Goal: Task Accomplishment & Management: Use online tool/utility

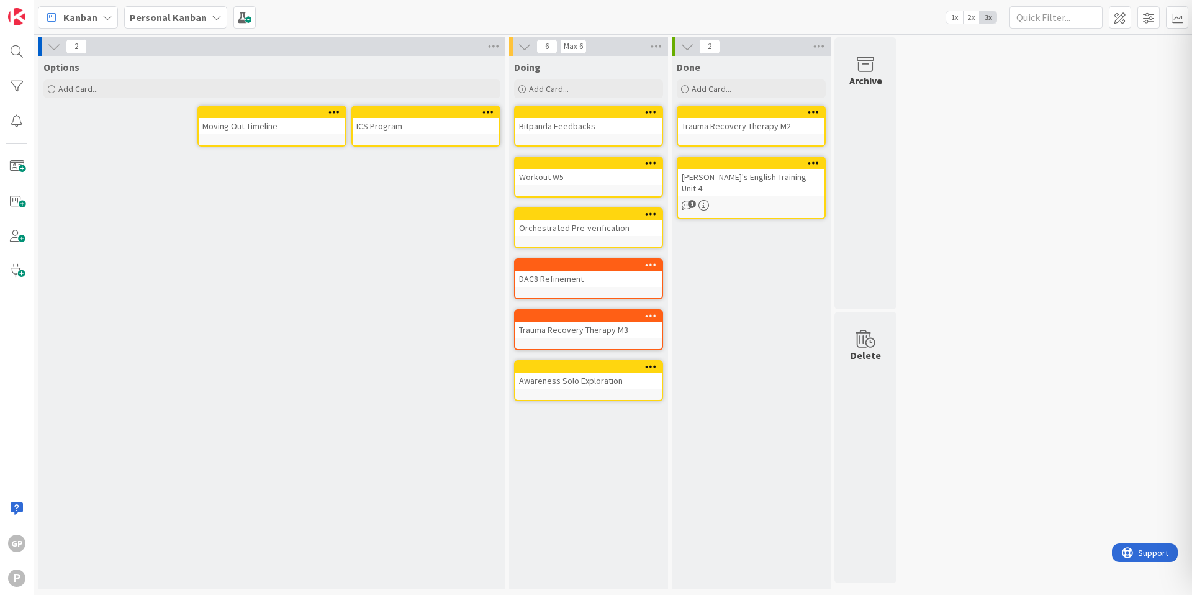
drag, startPoint x: 615, startPoint y: 364, endPoint x: 268, endPoint y: 26, distance: 485.1
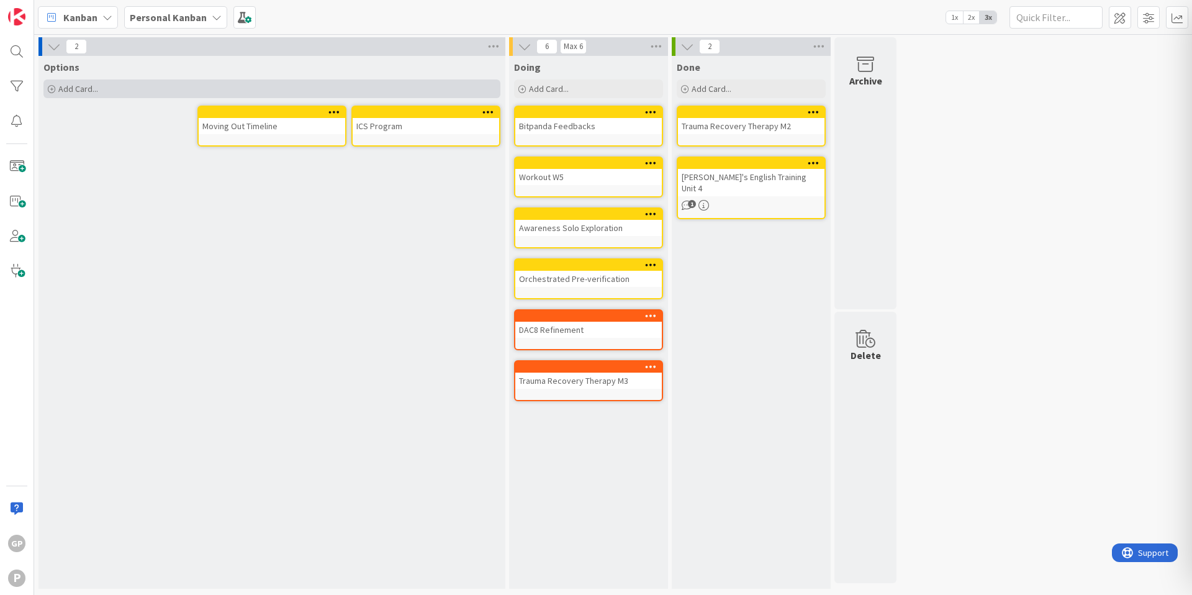
click at [129, 90] on div "Add Card..." at bounding box center [271, 88] width 457 height 19
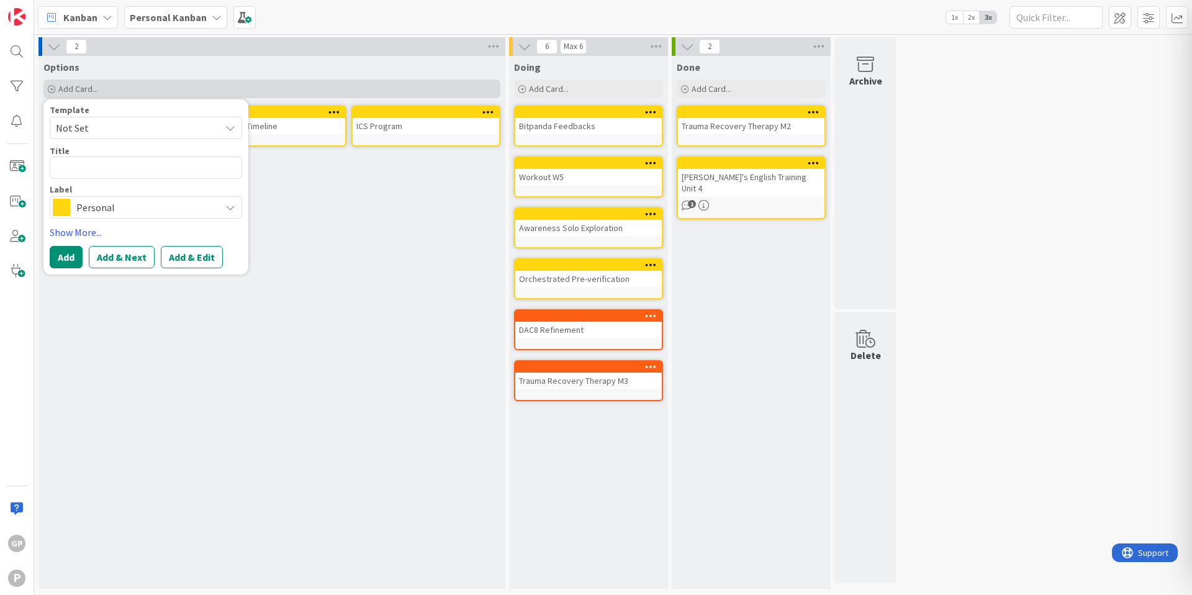
type textarea "x"
type textarea "E"
type textarea "x"
type textarea "El"
type textarea "x"
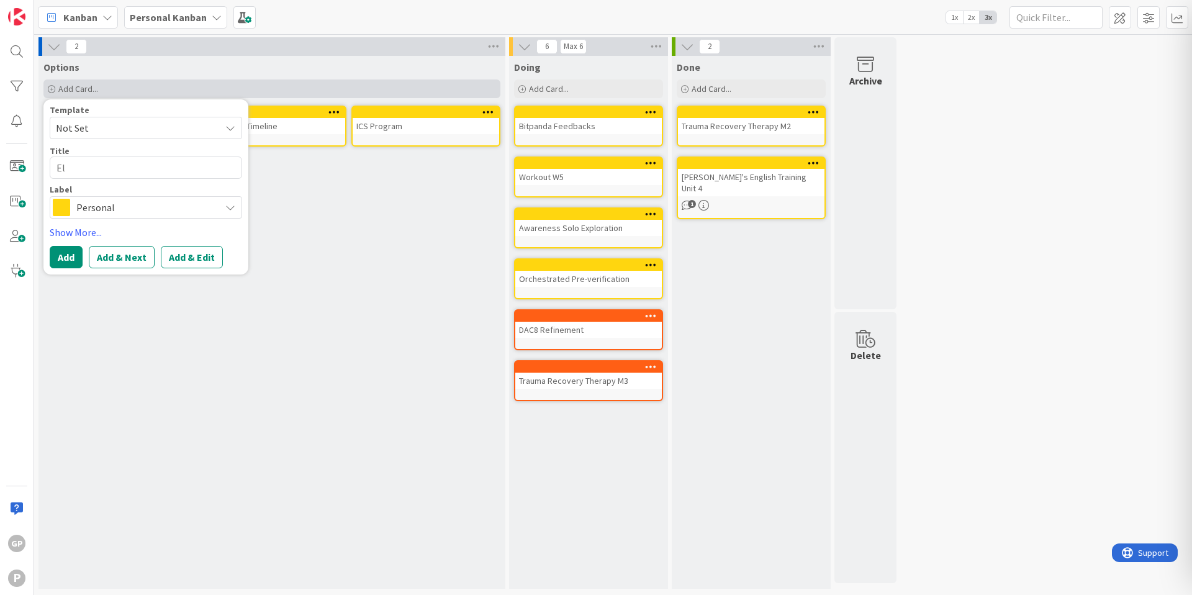
type textarea "Els"
type textarea "x"
type textarea "[PERSON_NAME]"
type textarea "x"
type textarea "[PERSON_NAME]'"
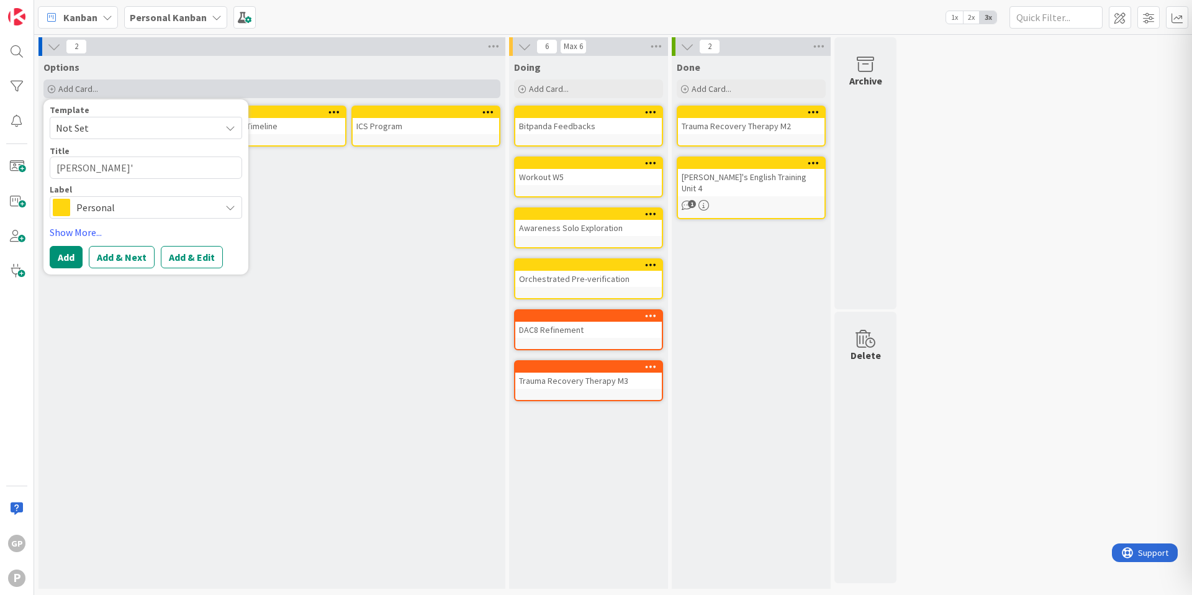
type textarea "x"
type textarea "[PERSON_NAME]'s"
type textarea "x"
type textarea "[PERSON_NAME]'s"
type textarea "x"
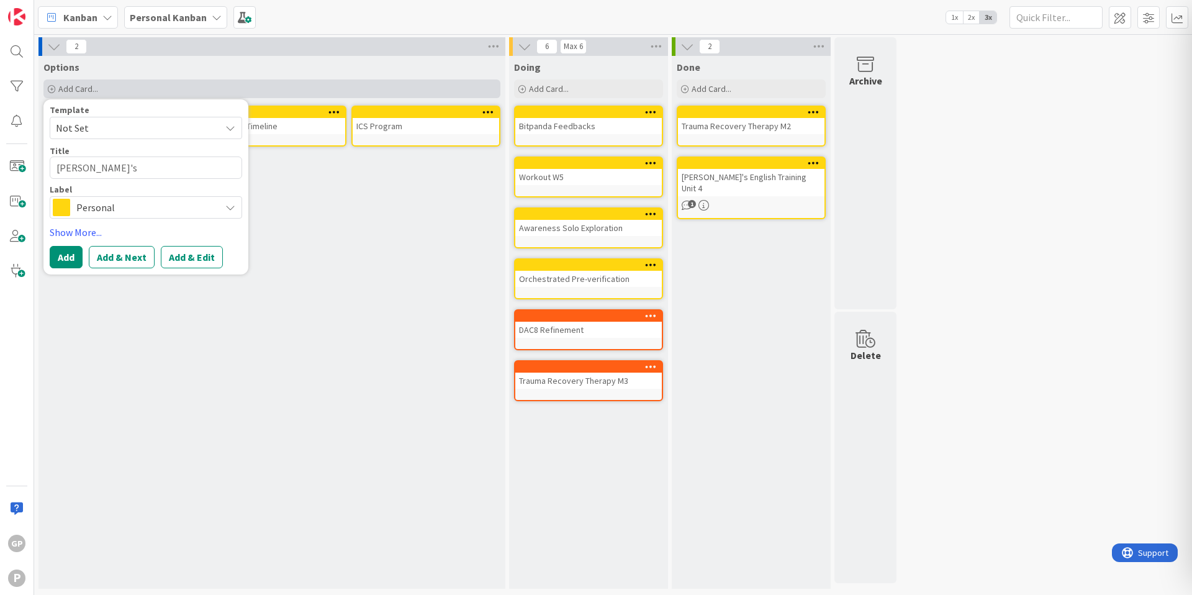
type textarea "[PERSON_NAME]'s E"
type textarea "x"
type textarea "[PERSON_NAME]'s En"
type textarea "x"
type textarea "[PERSON_NAME]'s Eng"
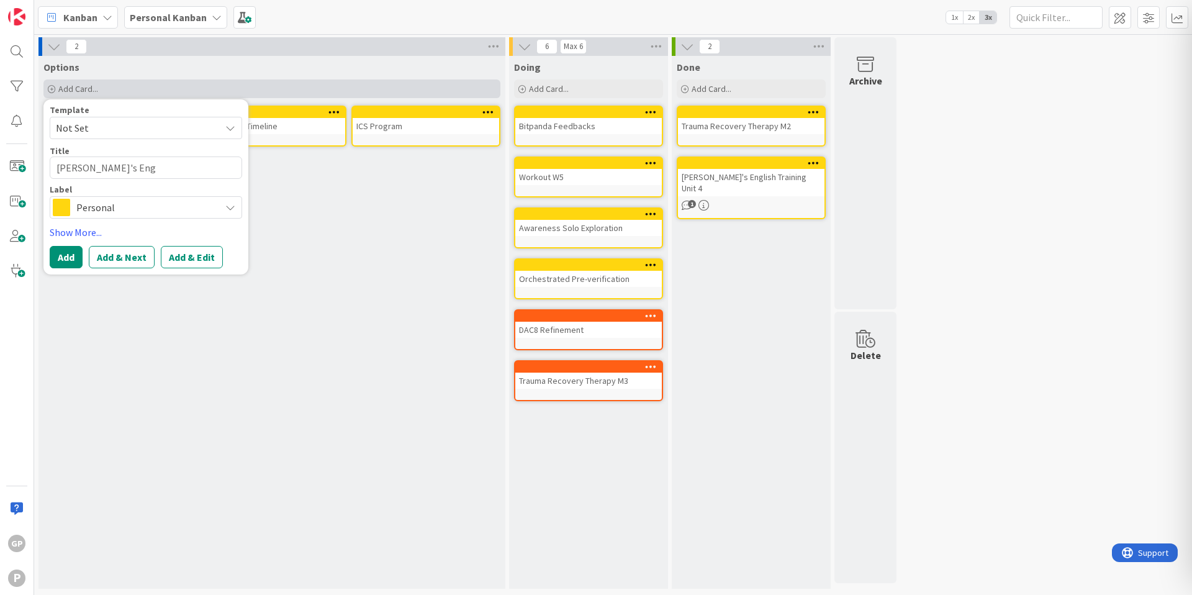
type textarea "x"
type textarea "[PERSON_NAME]'s Engl"
type textarea "x"
type textarea "[PERSON_NAME]'s Engli"
type textarea "x"
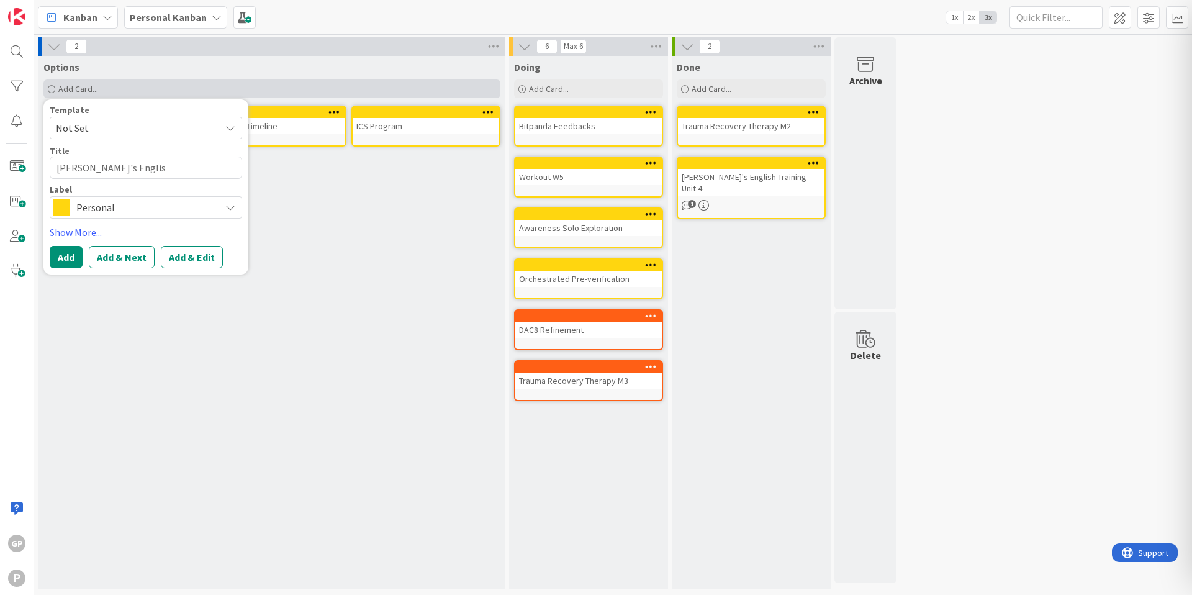
type textarea "[PERSON_NAME]'s English"
type textarea "x"
type textarea "[PERSON_NAME]'s English"
type textarea "x"
type textarea "[PERSON_NAME]'s English T"
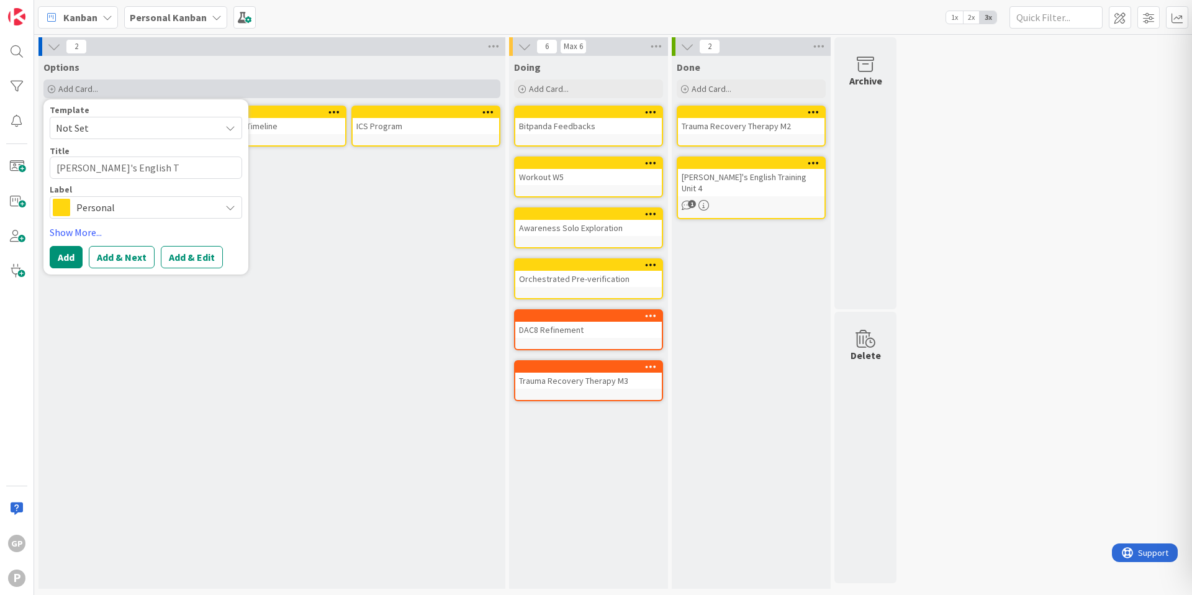
type textarea "x"
type textarea "[PERSON_NAME]'s English Tr"
type textarea "x"
type textarea "[PERSON_NAME]'s English Tra"
type textarea "x"
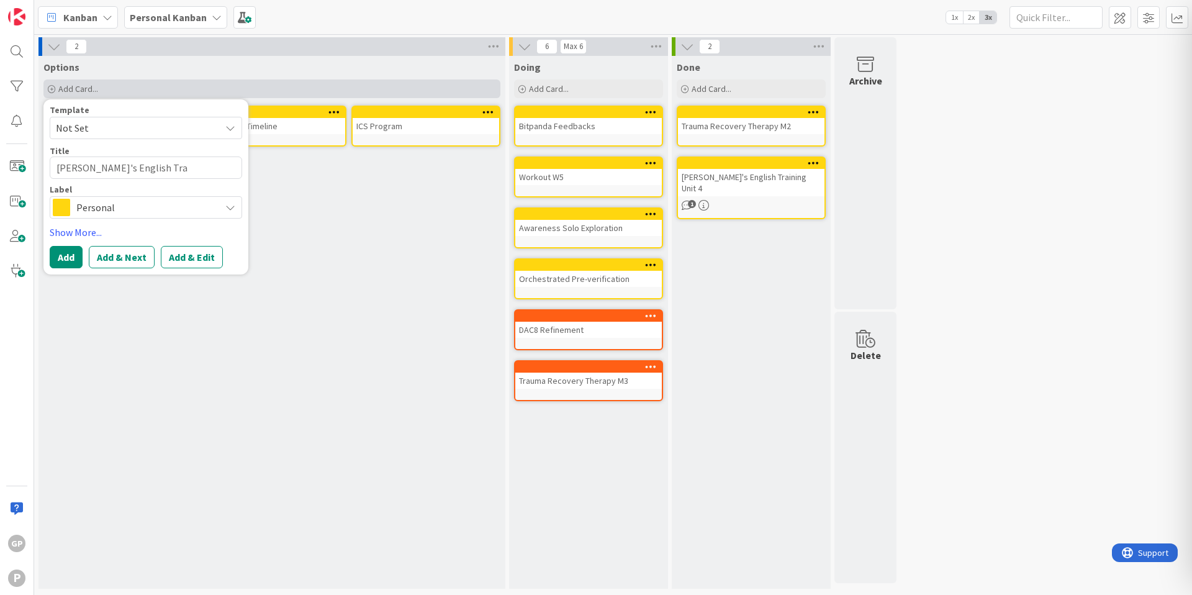
type textarea "[PERSON_NAME]'s English Trai"
type textarea "x"
type textarea "[PERSON_NAME]'s English Train"
type textarea "x"
type textarea "[PERSON_NAME]'s English Traini"
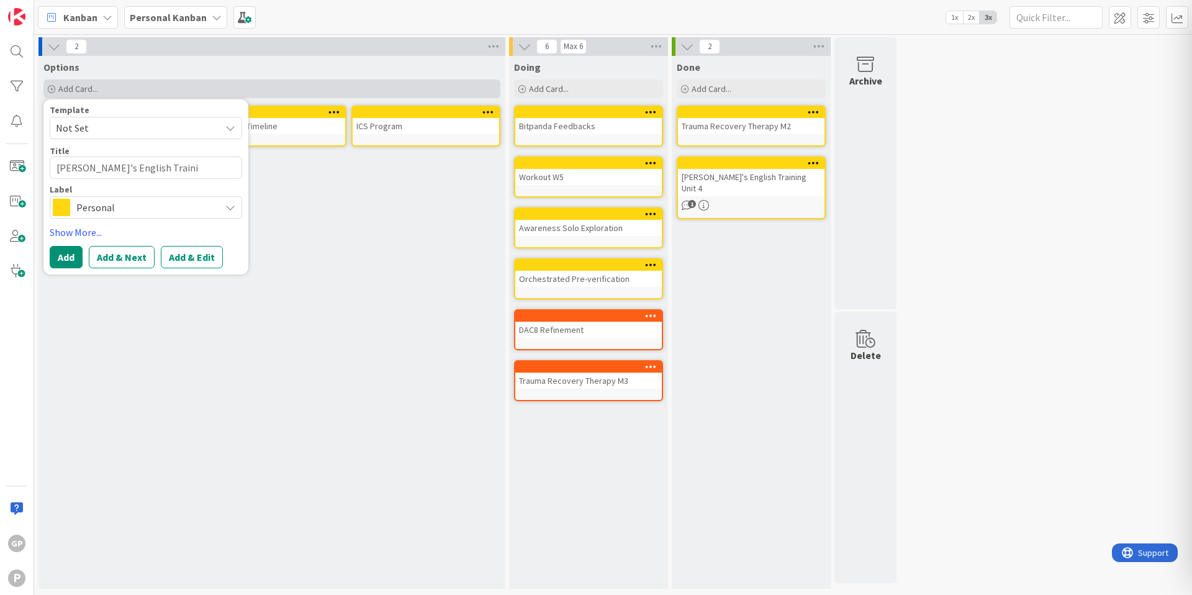
type textarea "x"
type textarea "[PERSON_NAME]'s English Trainin"
type textarea "x"
type textarea "[PERSON_NAME]'s English Training"
type textarea "x"
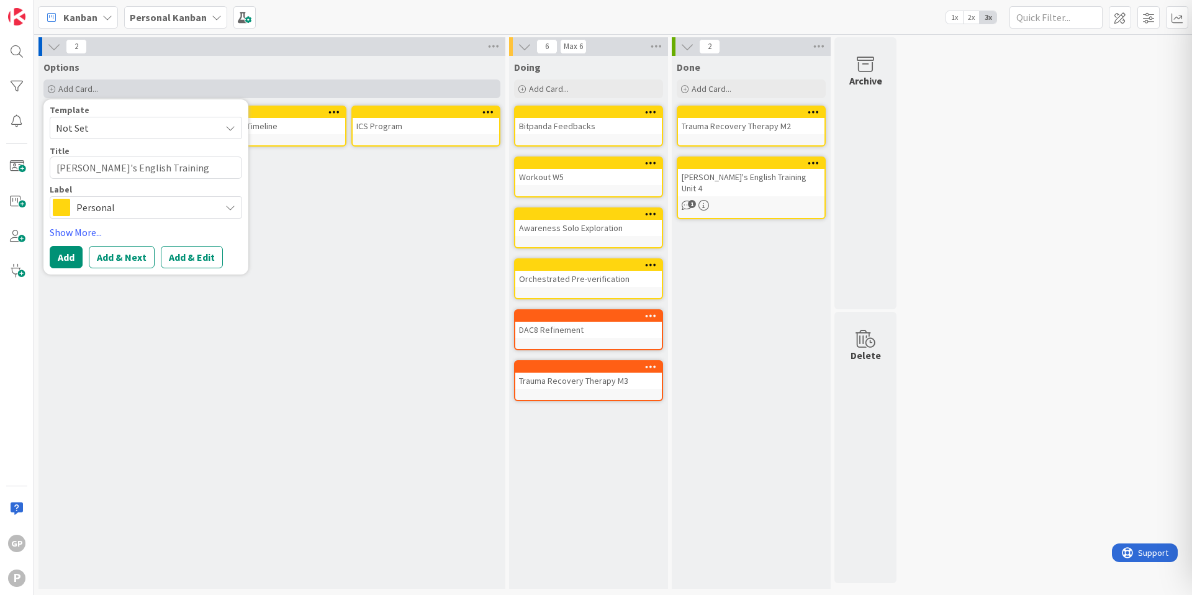
type textarea "[PERSON_NAME]'s English Training"
type textarea "x"
type textarea "[PERSON_NAME]'s English Training U"
type textarea "x"
type textarea "[PERSON_NAME]'s English Training Un"
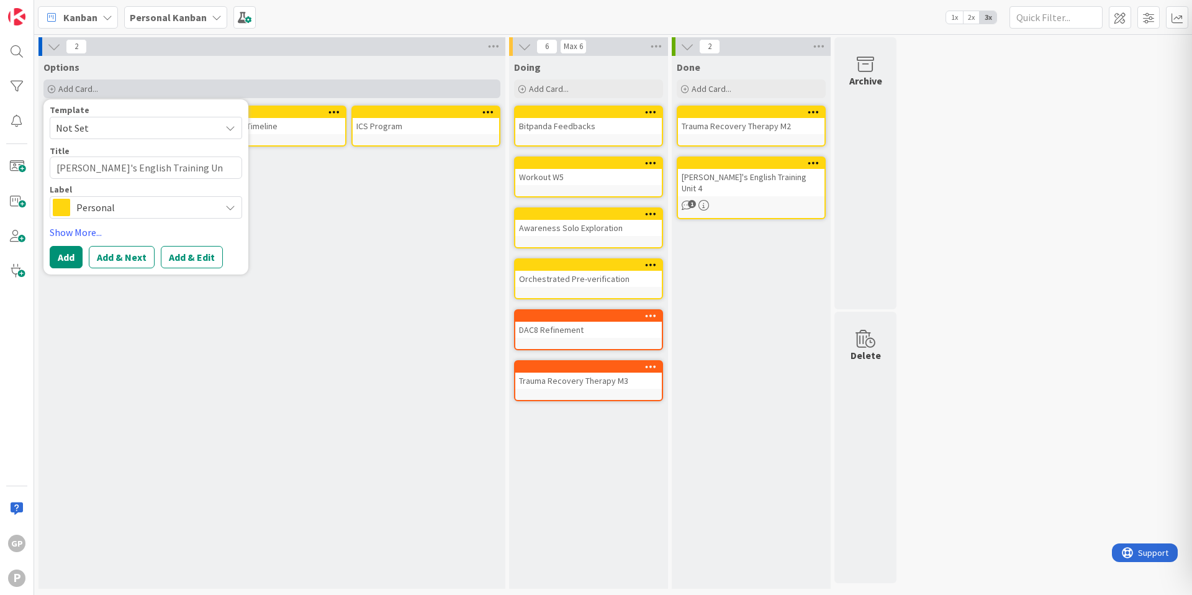
type textarea "x"
type textarea "[PERSON_NAME]'s English Training Uni"
type textarea "x"
type textarea "[PERSON_NAME]'s English Training Unit"
type textarea "x"
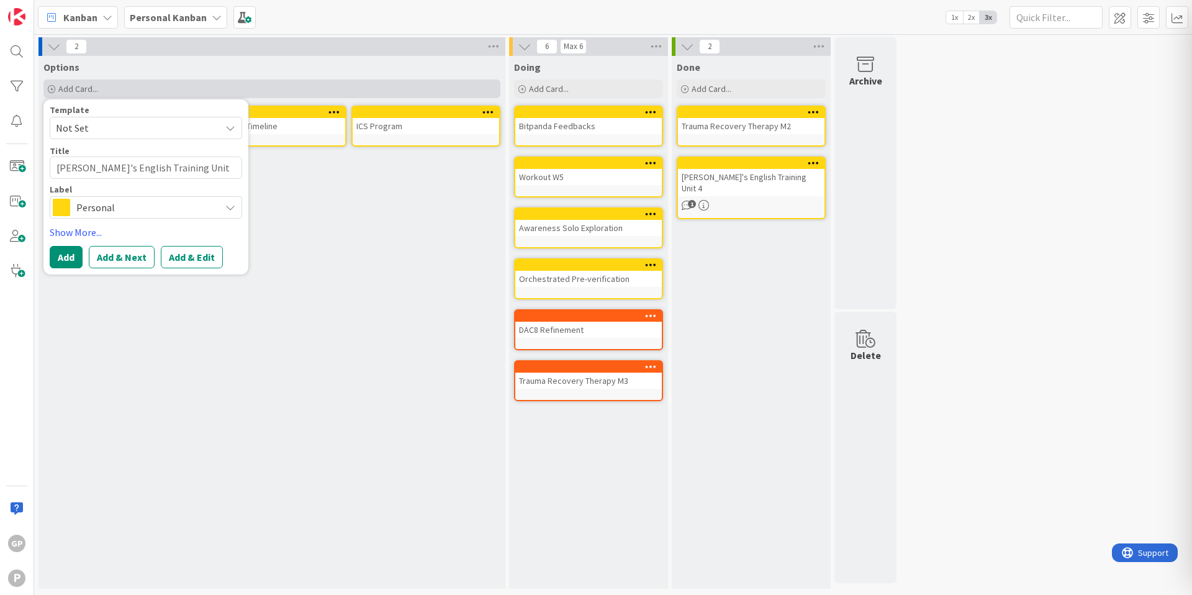
type textarea "[PERSON_NAME]'s English Training Unit"
type textarea "x"
type textarea "[PERSON_NAME]'s English Training Unit 5"
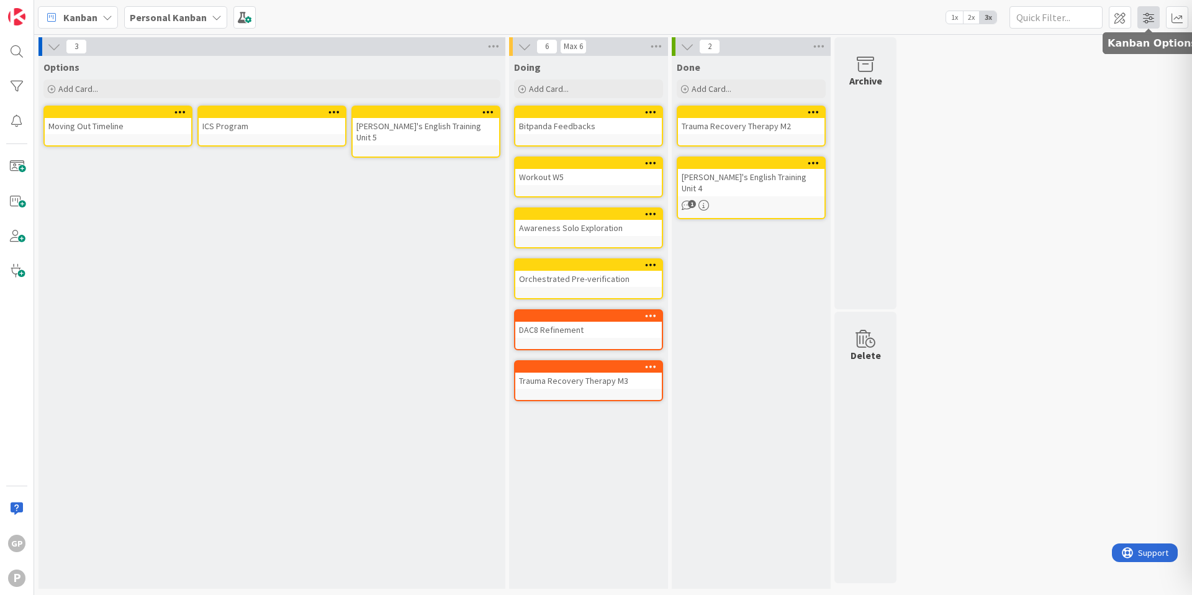
click at [1138, 22] on span at bounding box center [1148, 17] width 22 height 22
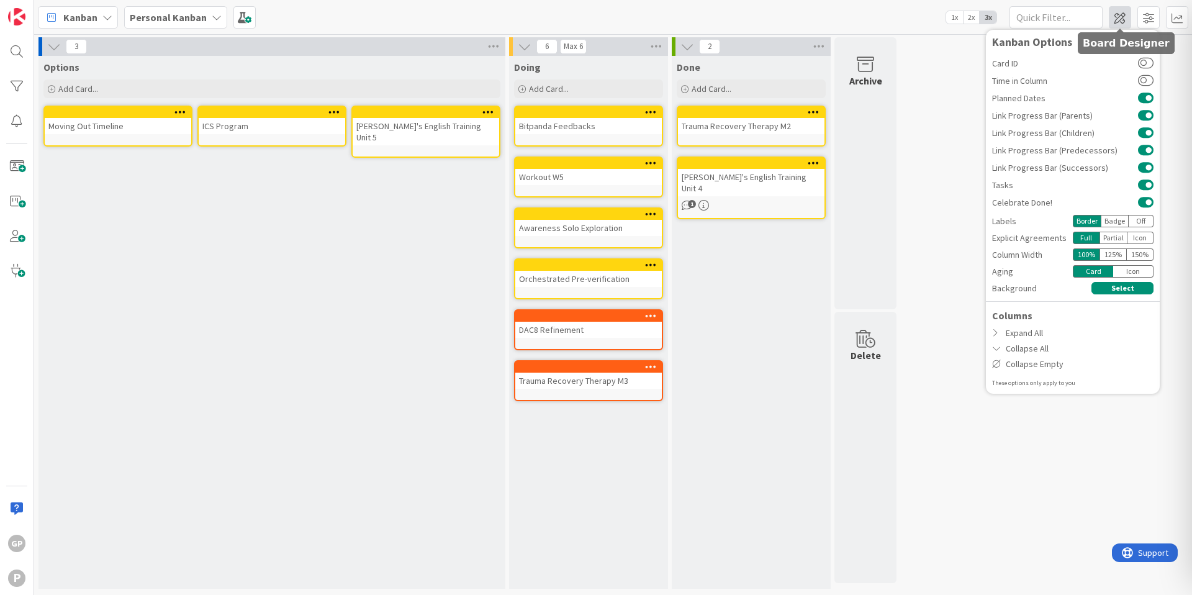
click at [1126, 21] on span at bounding box center [1120, 17] width 22 height 22
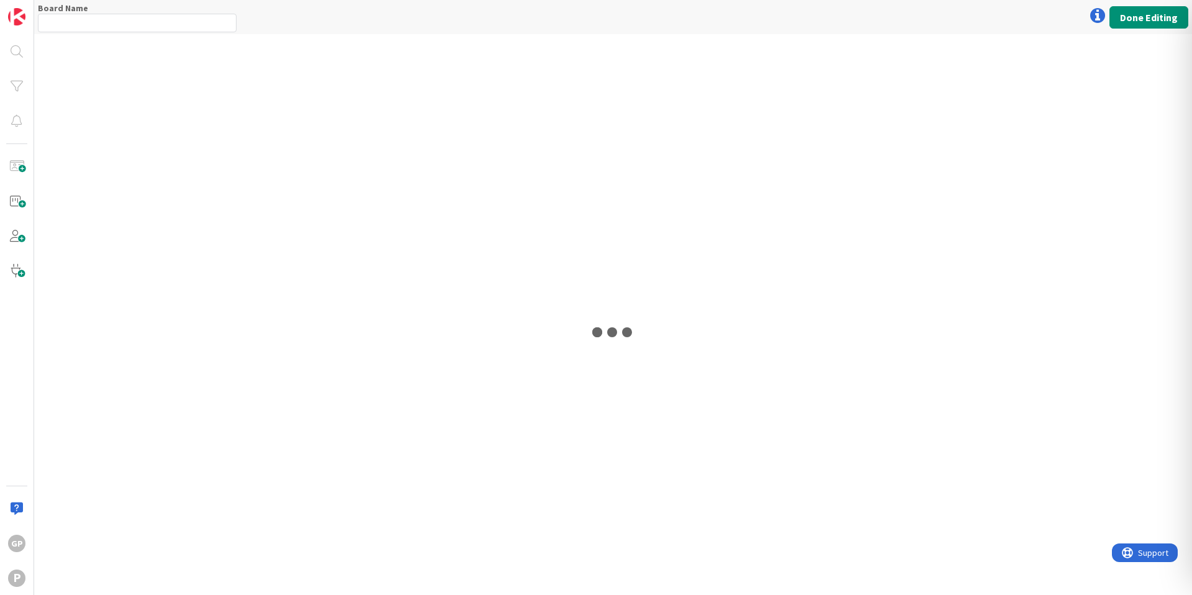
type input "Personal Kanban"
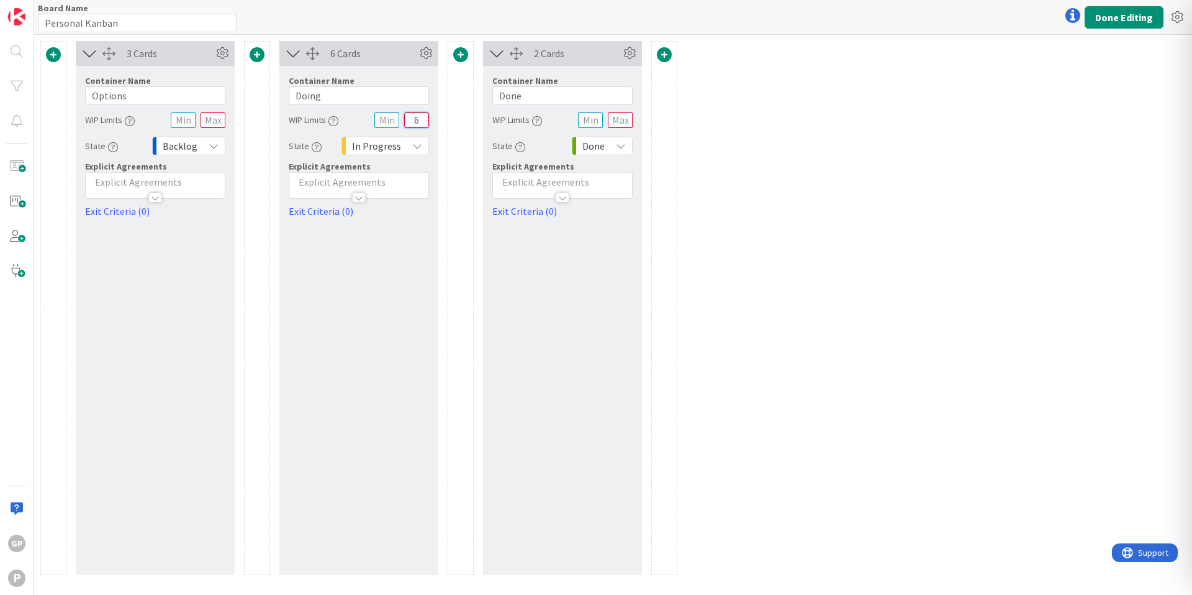
click at [423, 117] on input "6" at bounding box center [416, 120] width 25 height 16
type input "5"
click at [1120, 14] on button "Done Editing" at bounding box center [1123, 17] width 79 height 22
